Goal: Task Accomplishment & Management: Manage account settings

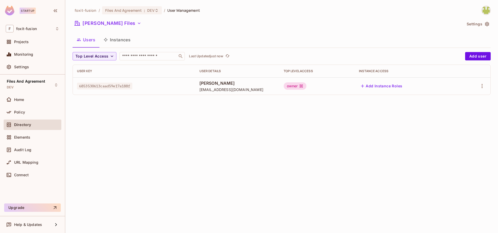
click at [102, 17] on div "foxit-fusion / Files And Agreement : DEV / User Management [PERSON_NAME] Files …" at bounding box center [282, 52] width 419 height 93
click at [102, 20] on button "[PERSON_NAME] Files" at bounding box center [108, 23] width 71 height 8
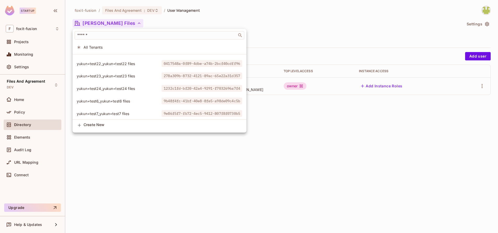
scroll to position [955, 0]
click at [487, 24] on div at bounding box center [249, 116] width 498 height 233
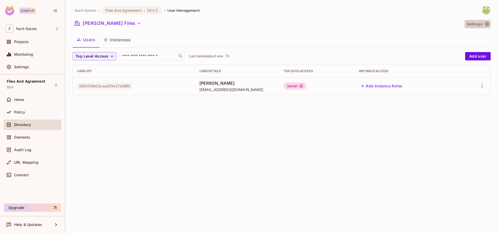
click at [487, 24] on icon "button" at bounding box center [487, 24] width 4 height 4
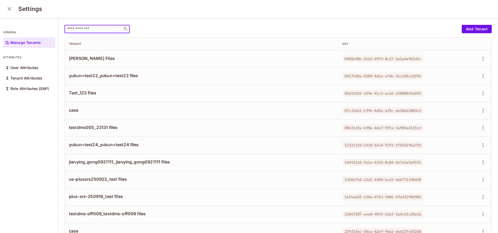
click at [84, 27] on input "text" at bounding box center [93, 28] width 55 height 5
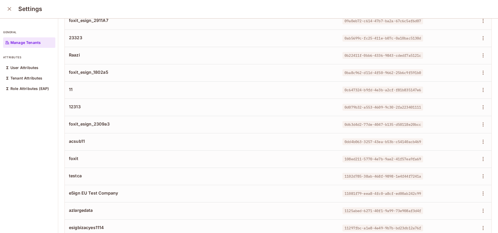
scroll to position [293, 0]
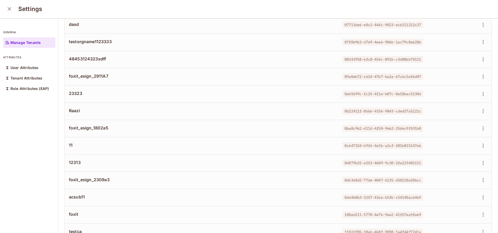
type input "**"
click at [10, 13] on button "close" at bounding box center [9, 9] width 10 height 10
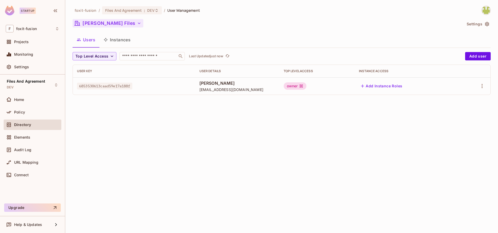
click at [88, 19] on button "[PERSON_NAME] Files" at bounding box center [108, 23] width 71 height 8
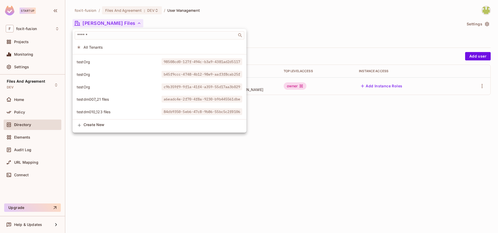
scroll to position [955, 0]
click at [132, 190] on div at bounding box center [249, 116] width 498 height 233
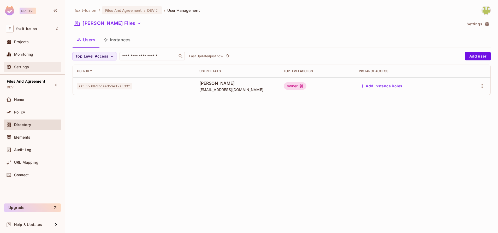
click at [36, 65] on div "Settings" at bounding box center [33, 67] width 54 height 6
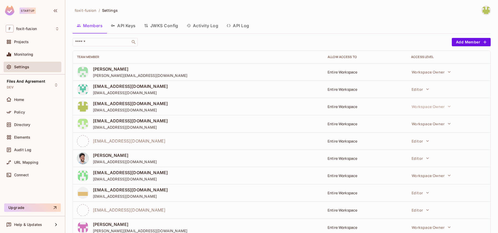
click at [249, 26] on button "API Log" at bounding box center [238, 25] width 31 height 13
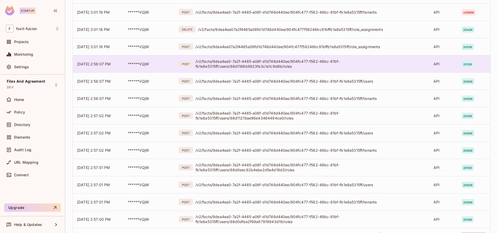
scroll to position [128, 0]
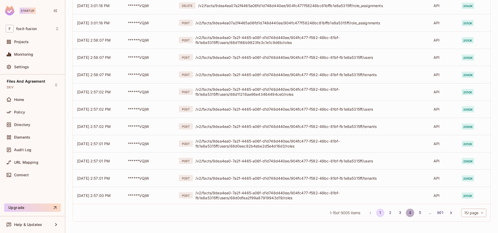
click at [406, 214] on button "4" at bounding box center [410, 212] width 8 height 8
click at [39, 129] on div "Directory" at bounding box center [33, 124] width 58 height 10
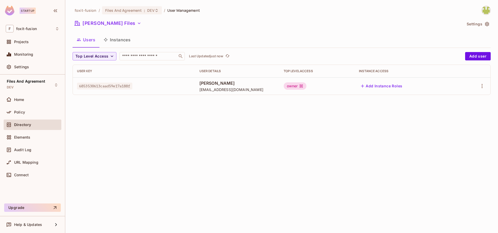
click at [117, 40] on button "Instances" at bounding box center [117, 39] width 35 height 13
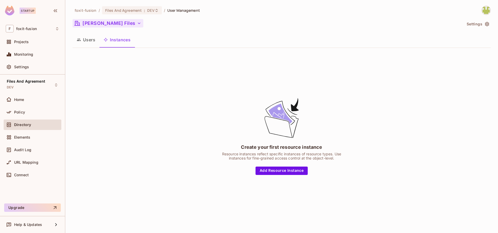
click at [92, 23] on button "[PERSON_NAME] Files" at bounding box center [108, 23] width 71 height 8
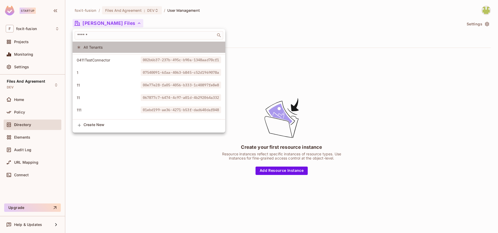
click at [102, 44] on li "All Tenants" at bounding box center [149, 47] width 153 height 11
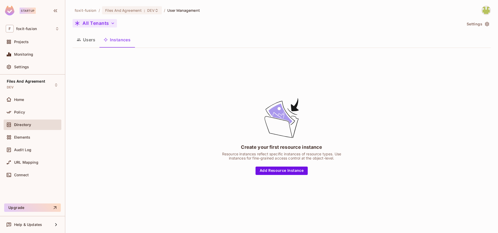
click at [95, 20] on button "All Tenants" at bounding box center [95, 23] width 44 height 8
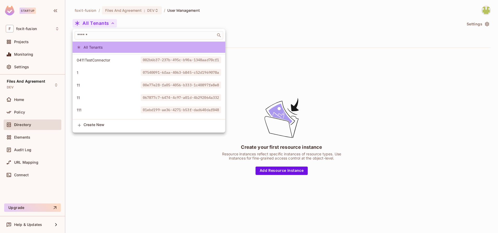
click at [143, 50] on li "All Tenants" at bounding box center [149, 47] width 153 height 11
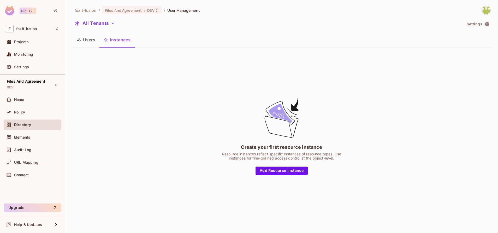
click at [88, 39] on button "Users" at bounding box center [86, 39] width 27 height 13
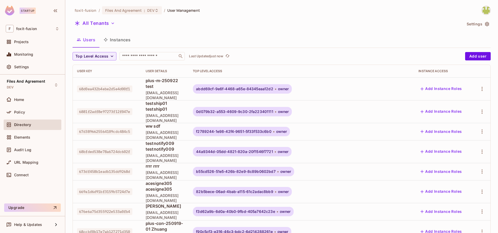
scroll to position [138, 0]
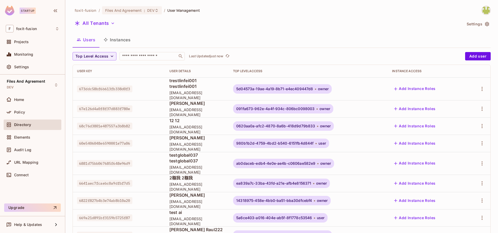
scroll to position [132, 0]
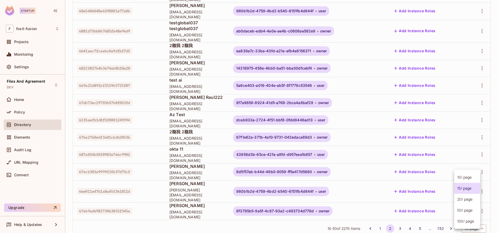
click at [471, 214] on body "Startup F foxit-fusion Projects Monitoring Settings Files And Agreement DEV Hom…" at bounding box center [249, 116] width 498 height 233
click at [466, 223] on li "100 / page" at bounding box center [468, 221] width 26 height 11
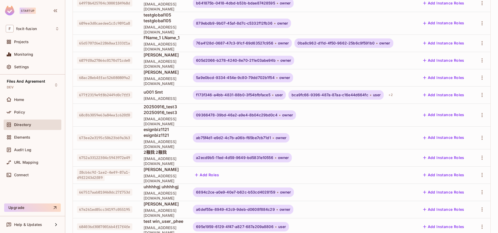
scroll to position [1604, 0]
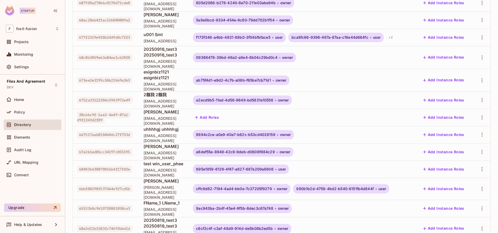
drag, startPoint x: 333, startPoint y: 213, endPoint x: 342, endPoint y: 214, distance: 8.8
copy span "2276"
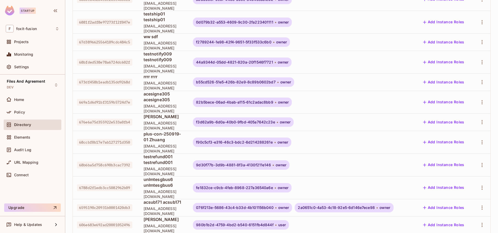
scroll to position [0, 0]
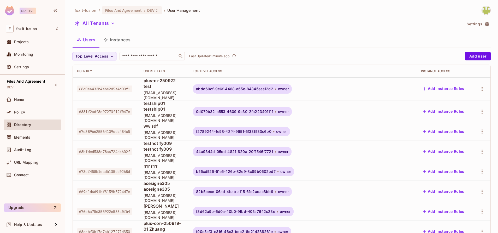
click at [123, 40] on button "Instances" at bounding box center [117, 39] width 35 height 13
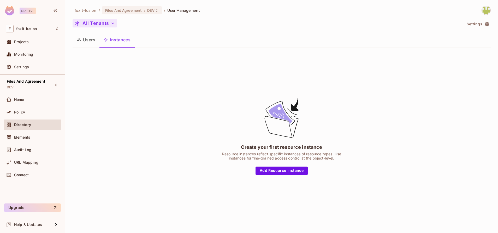
click at [105, 25] on button "All Tenants" at bounding box center [95, 23] width 44 height 8
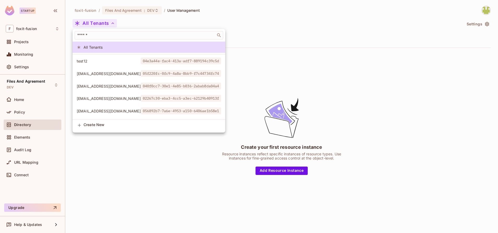
scroll to position [1192, 0]
click at [36, 28] on div at bounding box center [249, 116] width 498 height 233
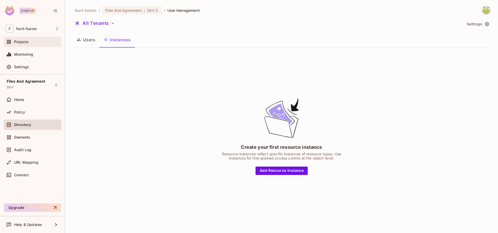
click at [20, 40] on span "Projects" at bounding box center [21, 42] width 15 height 4
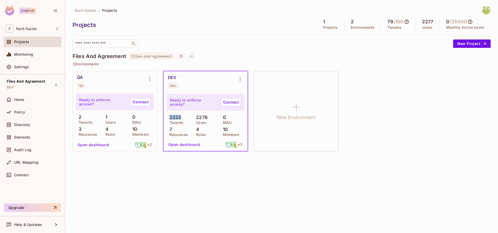
drag, startPoint x: 169, startPoint y: 117, endPoint x: 186, endPoint y: 116, distance: 17.2
click at [186, 116] on div "2333 Tenants" at bounding box center [179, 119] width 24 height 9
drag, startPoint x: 198, startPoint y: 119, endPoint x: 207, endPoint y: 119, distance: 10.0
click at [207, 119] on p "2276" at bounding box center [201, 117] width 14 height 5
drag, startPoint x: 207, startPoint y: 119, endPoint x: 223, endPoint y: 167, distance: 50.4
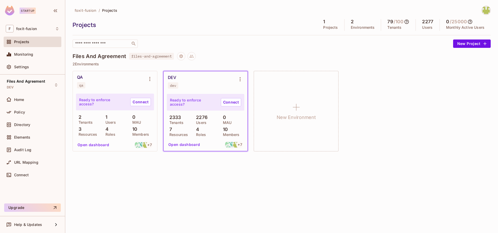
click at [223, 167] on div "foxit-fusion / Projects Projects 1 Projects 2 Environments 79 / 100 Tenants 227…" at bounding box center [281, 116] width 433 height 233
drag, startPoint x: 196, startPoint y: 118, endPoint x: 214, endPoint y: 116, distance: 18.7
click at [214, 116] on div "2276 Users" at bounding box center [206, 119] width 24 height 9
click at [386, 148] on div "QA qa Ready to enforce access? Connect 2 Tenants 1 Users 0 MAU 3 Resources 4 Ro…" at bounding box center [282, 111] width 419 height 80
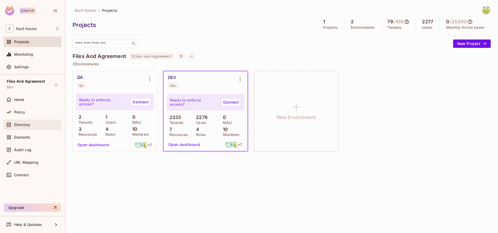
click at [31, 125] on div "Directory" at bounding box center [36, 125] width 45 height 4
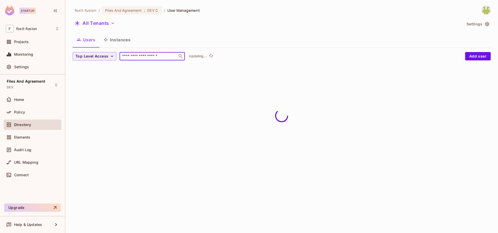
click at [146, 56] on input "text" at bounding box center [148, 56] width 55 height 5
paste input "**********"
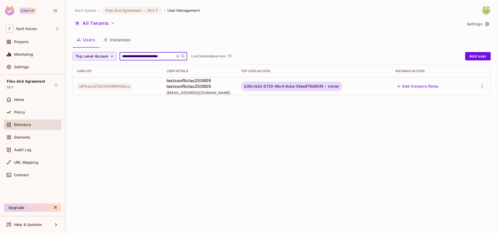
type input "**********"
click at [202, 86] on span "testconflictac250805 testconflictac250805" at bounding box center [200, 83] width 66 height 11
click at [485, 86] on icon "button" at bounding box center [482, 86] width 6 height 6
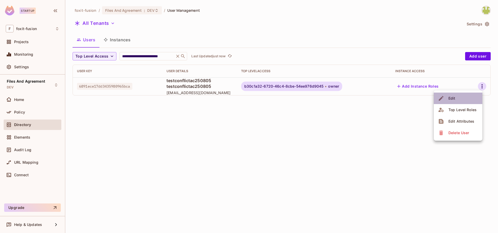
click at [454, 103] on li "Edit" at bounding box center [458, 97] width 49 height 11
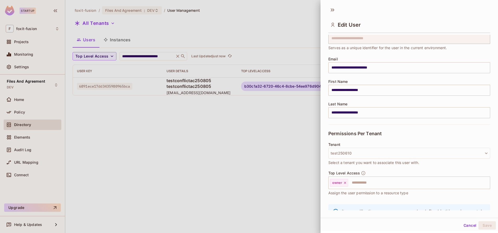
scroll to position [50, 0]
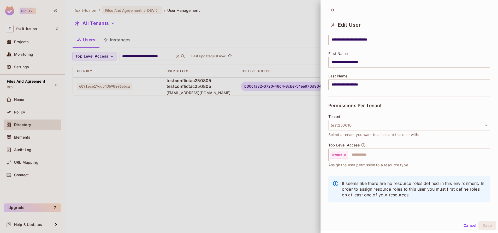
click at [268, 129] on div at bounding box center [249, 116] width 498 height 233
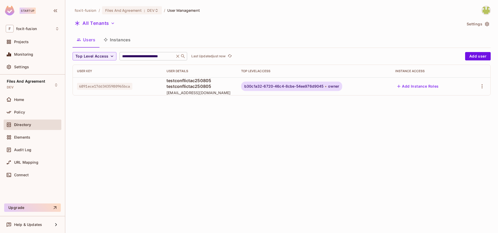
click at [179, 56] on icon at bounding box center [177, 56] width 5 height 5
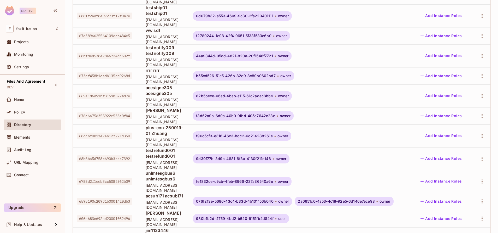
scroll to position [138, 0]
